Goal: Task Accomplishment & Management: Manage account settings

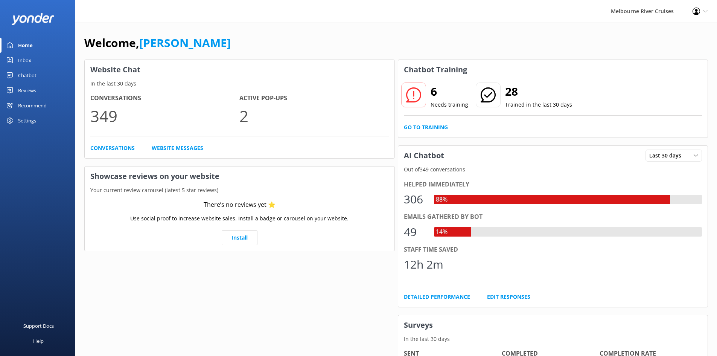
click at [692, 16] on div "Profile Settings Logout" at bounding box center [700, 11] width 34 height 23
click at [677, 36] on link "Profile Settings" at bounding box center [679, 32] width 75 height 19
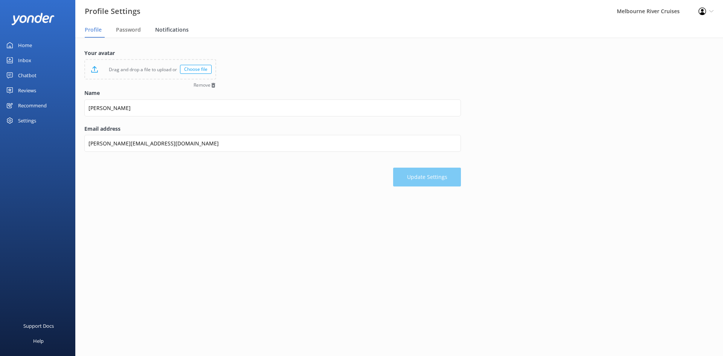
click at [170, 29] on span "Notifications" at bounding box center [172, 30] width 34 height 8
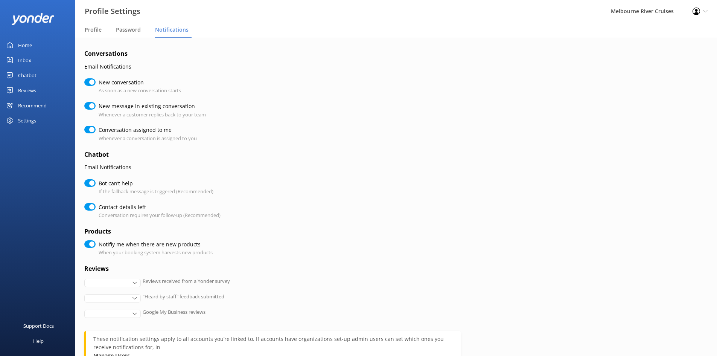
checkbox input "true"
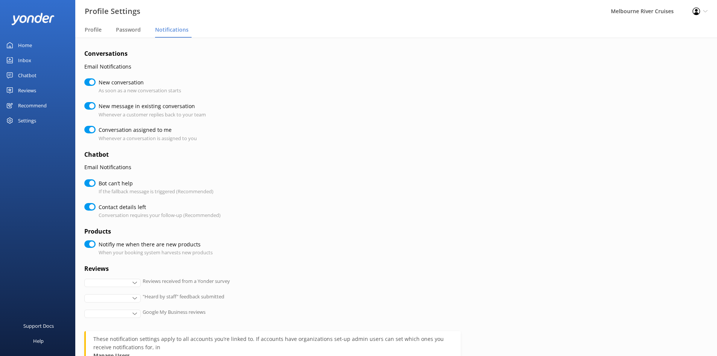
checkbox input "true"
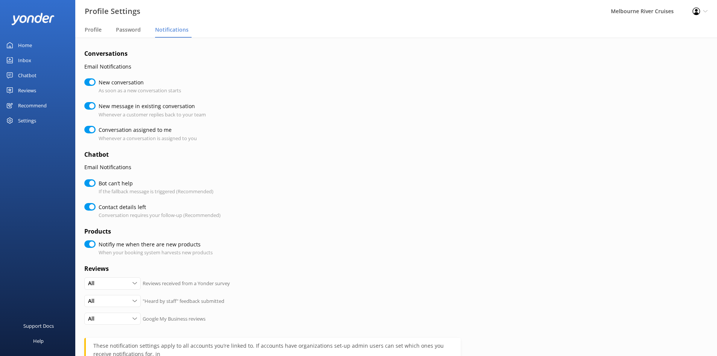
click at [91, 82] on input "New conversation" at bounding box center [89, 82] width 11 height 8
checkbox input "false"
checkbox input "true"
click at [88, 106] on input "New message in existing conversation" at bounding box center [89, 106] width 11 height 8
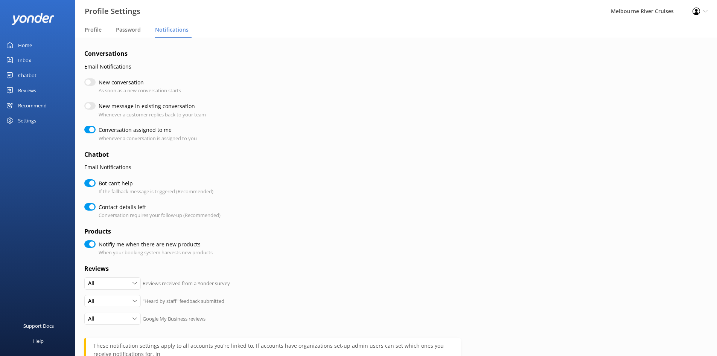
checkbox input "false"
checkbox input "true"
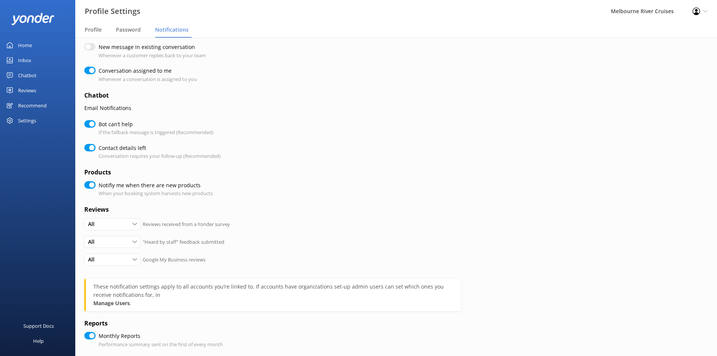
scroll to position [100, 0]
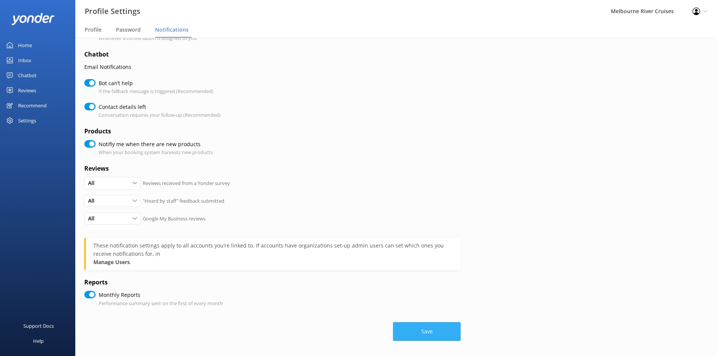
click at [427, 331] on button "Save" at bounding box center [427, 331] width 68 height 19
checkbox input "true"
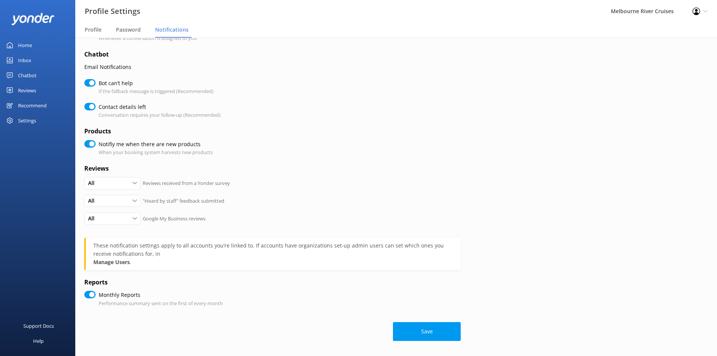
scroll to position [0, 0]
click at [432, 331] on button "Save" at bounding box center [427, 331] width 68 height 19
checkbox input "true"
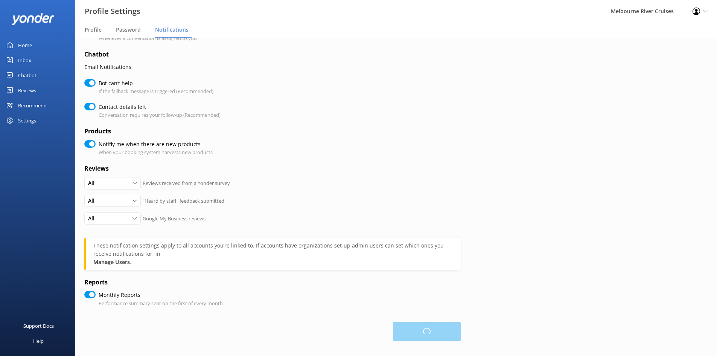
checkbox input "true"
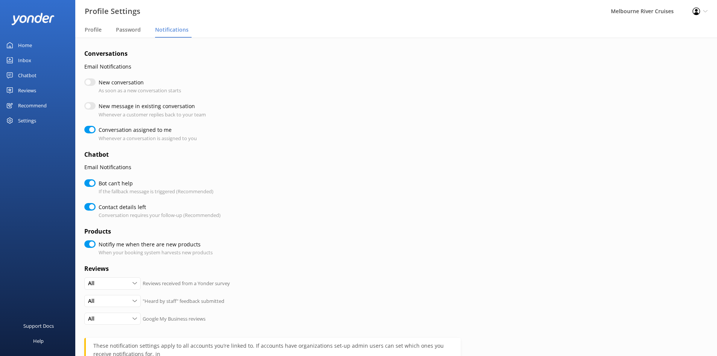
click at [23, 56] on div "Inbox" at bounding box center [24, 60] width 13 height 15
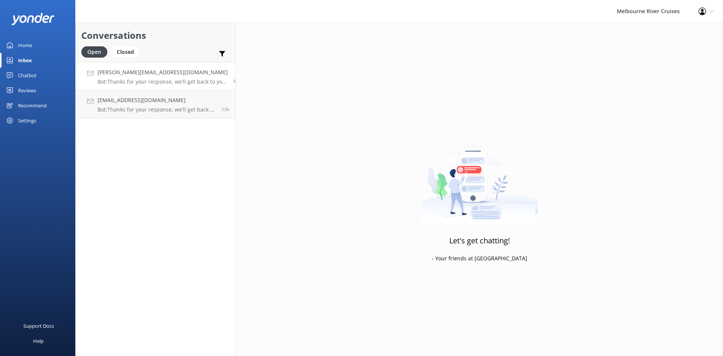
click at [144, 79] on p "Bot: Thanks for your response, we'll get back to you as soon as we can during o…" at bounding box center [163, 81] width 130 height 7
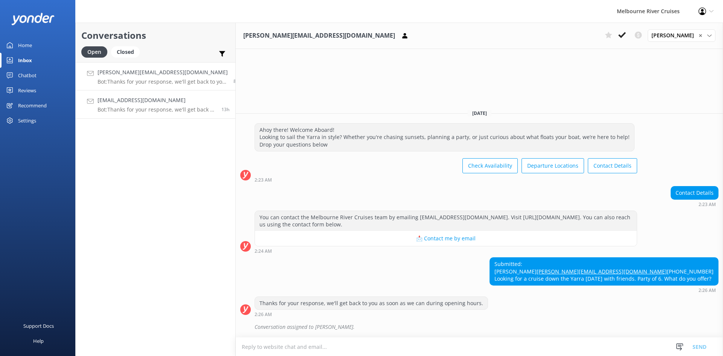
click at [154, 106] on p "Bot: Thanks for your response, we'll get back to you as soon as we can during o…" at bounding box center [157, 109] width 118 height 7
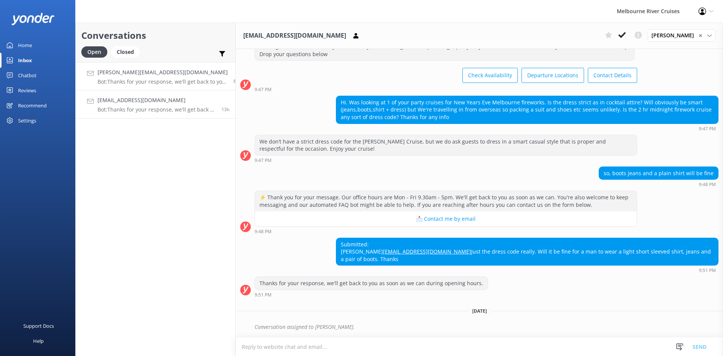
scroll to position [43, 0]
click at [154, 86] on link "[PERSON_NAME][EMAIL_ADDRESS][DOMAIN_NAME] Bot: Thanks for your response, we'll …" at bounding box center [156, 76] width 160 height 28
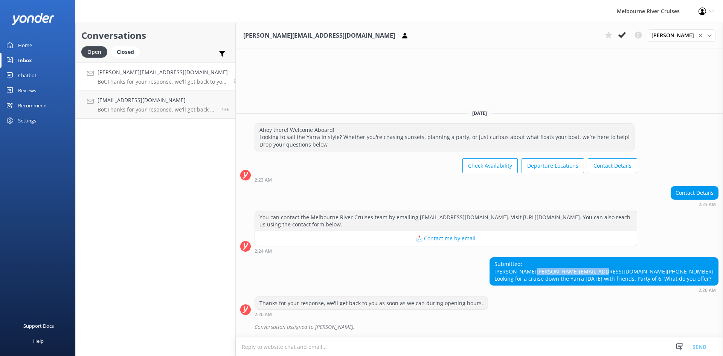
drag, startPoint x: 564, startPoint y: 262, endPoint x: 480, endPoint y: 261, distance: 84.0
click at [490, 261] on div "Submitted: [PERSON_NAME] [PERSON_NAME][EMAIL_ADDRESS][DOMAIN_NAME] [PHONE_NUMBE…" at bounding box center [604, 271] width 228 height 27
copy link "[PERSON_NAME][EMAIL_ADDRESS][DOMAIN_NAME]"
click at [501, 294] on div "Submitted: [PERSON_NAME] [PERSON_NAME][EMAIL_ADDRESS][DOMAIN_NAME] [PHONE_NUMBE…" at bounding box center [479, 276] width 487 height 39
drag, startPoint x: 567, startPoint y: 264, endPoint x: 477, endPoint y: 265, distance: 89.6
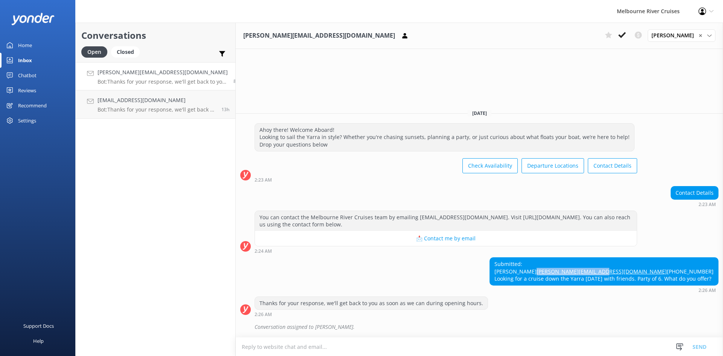
click at [477, 265] on div "Submitted: [PERSON_NAME] [PERSON_NAME][EMAIL_ADDRESS][DOMAIN_NAME] [PHONE_NUMBE…" at bounding box center [479, 274] width 487 height 35
copy link "[PERSON_NAME][EMAIL_ADDRESS][DOMAIN_NAME]"
click at [557, 302] on div "Thanks for your response, we'll get back to you as soon as we can during openin…" at bounding box center [479, 306] width 487 height 21
click at [626, 36] on icon at bounding box center [622, 35] width 8 height 8
